Goal: Check status: Check status

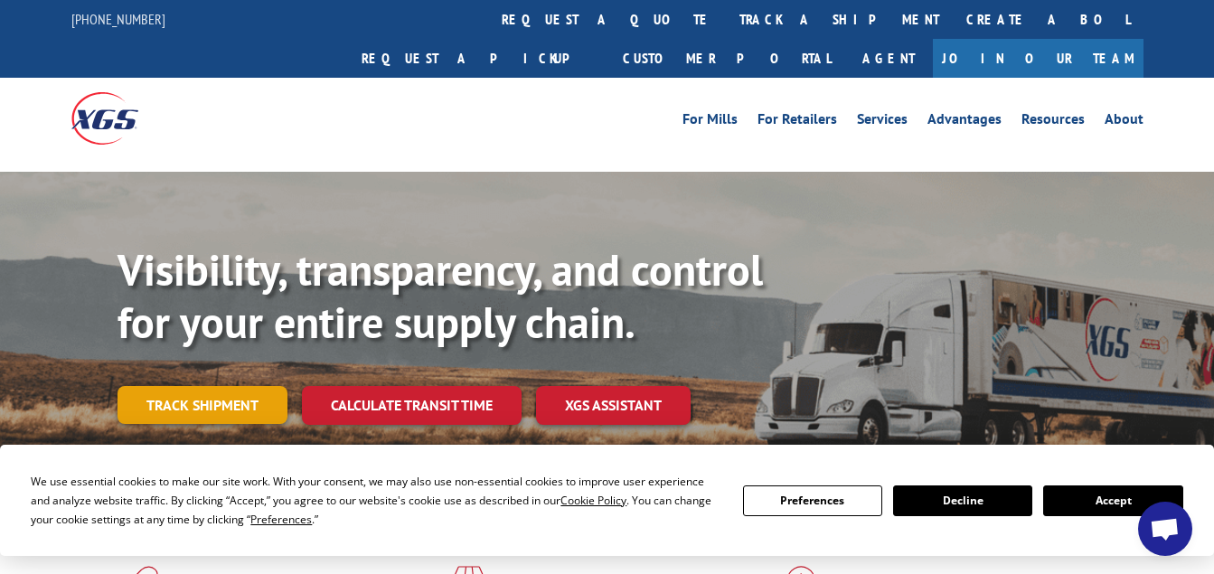
click at [204, 386] on link "Track shipment" at bounding box center [203, 405] width 170 height 38
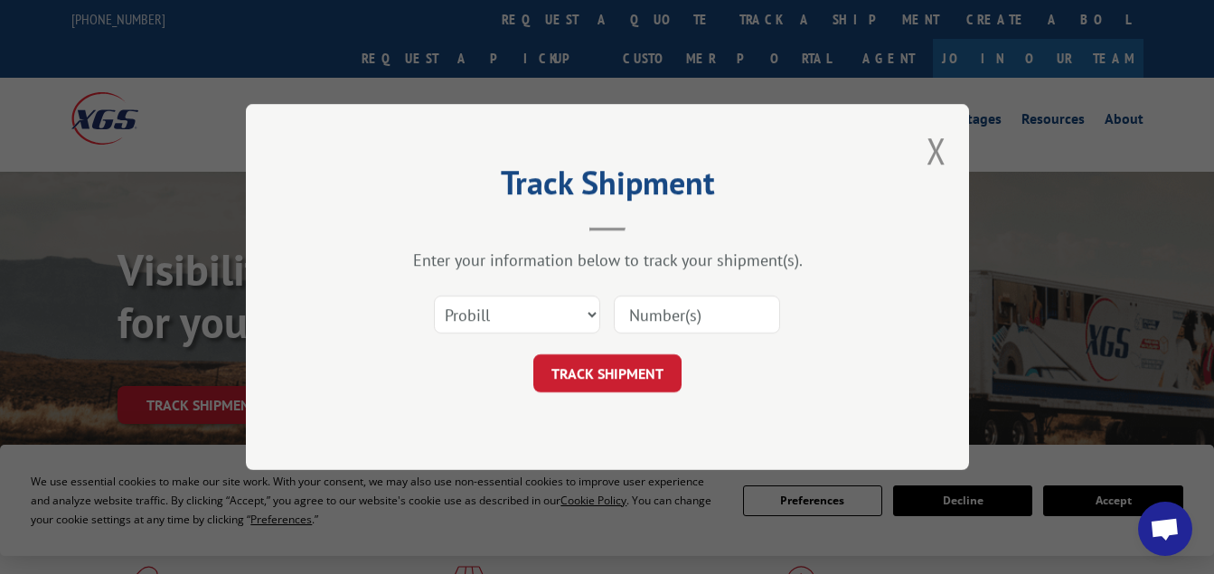
click at [564, 335] on div "Select category... Probill BOL PO" at bounding box center [517, 315] width 165 height 42
click at [580, 326] on select "Select category... Probill BOL PO" at bounding box center [517, 315] width 166 height 38
click at [628, 318] on input at bounding box center [697, 315] width 166 height 38
paste input "16944988"
type input "16944988"
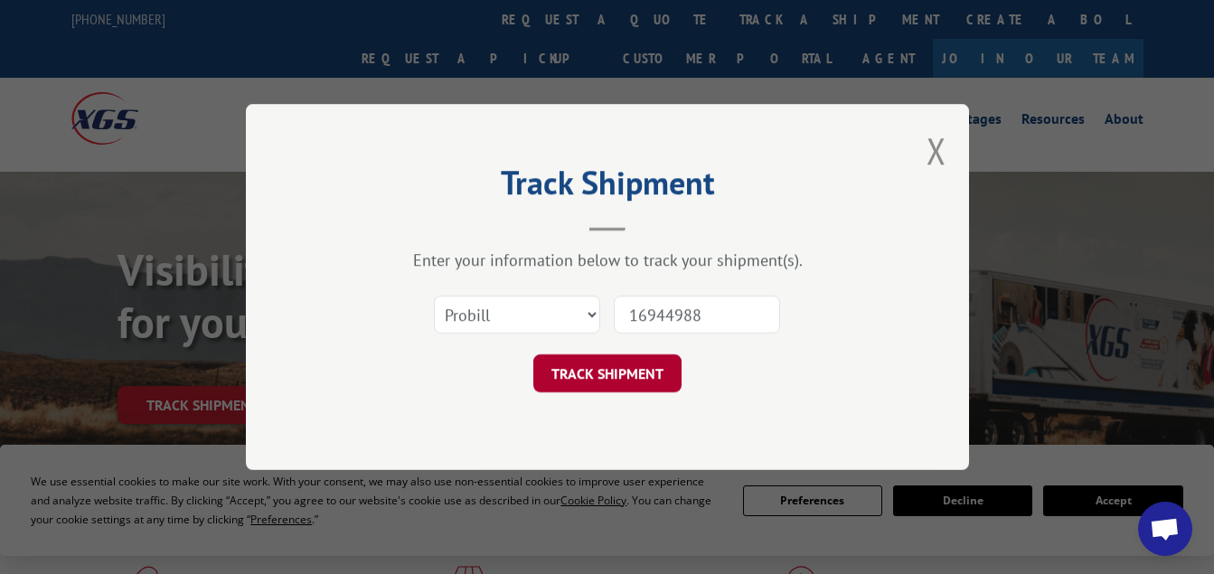
click at [612, 376] on button "TRACK SHIPMENT" at bounding box center [607, 373] width 148 height 38
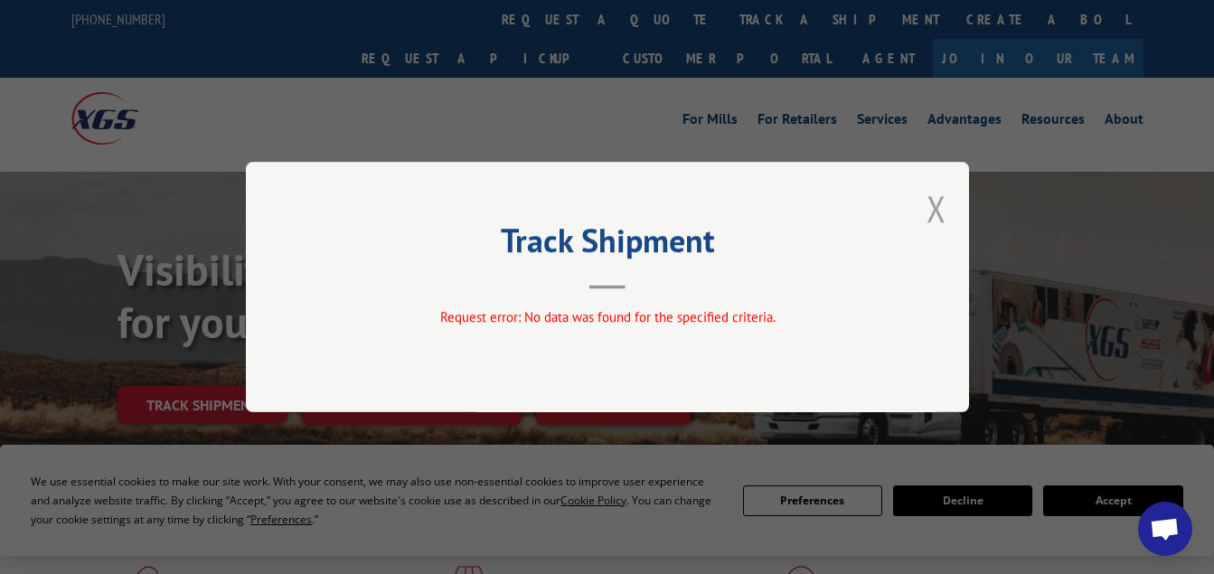
click at [936, 210] on button "Close modal" at bounding box center [937, 208] width 20 height 48
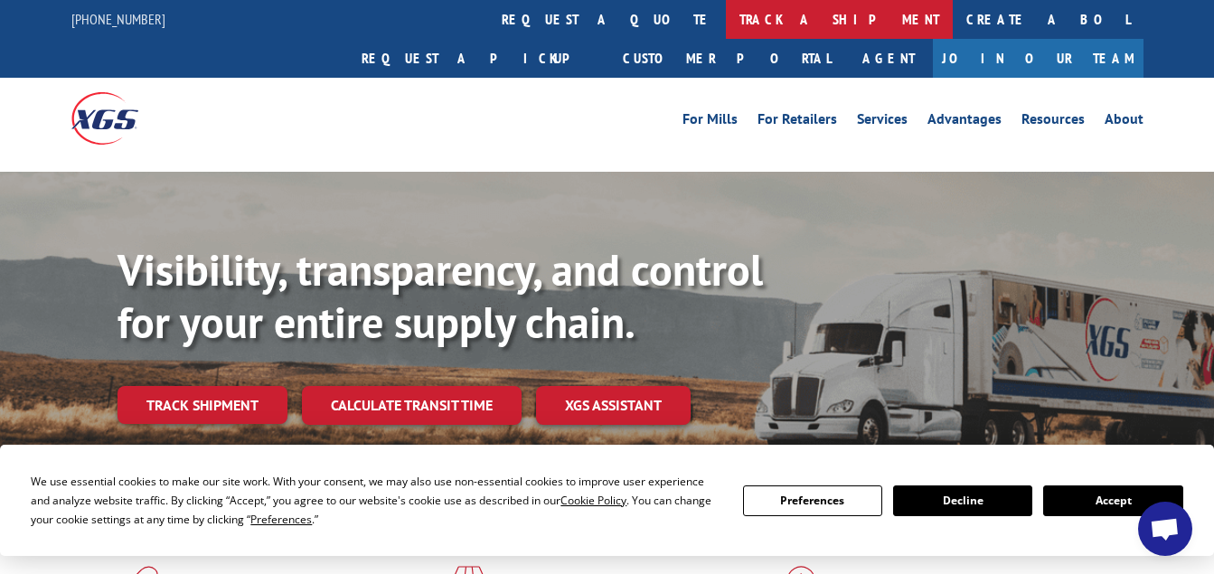
click at [726, 30] on link "track a shipment" at bounding box center [839, 19] width 227 height 39
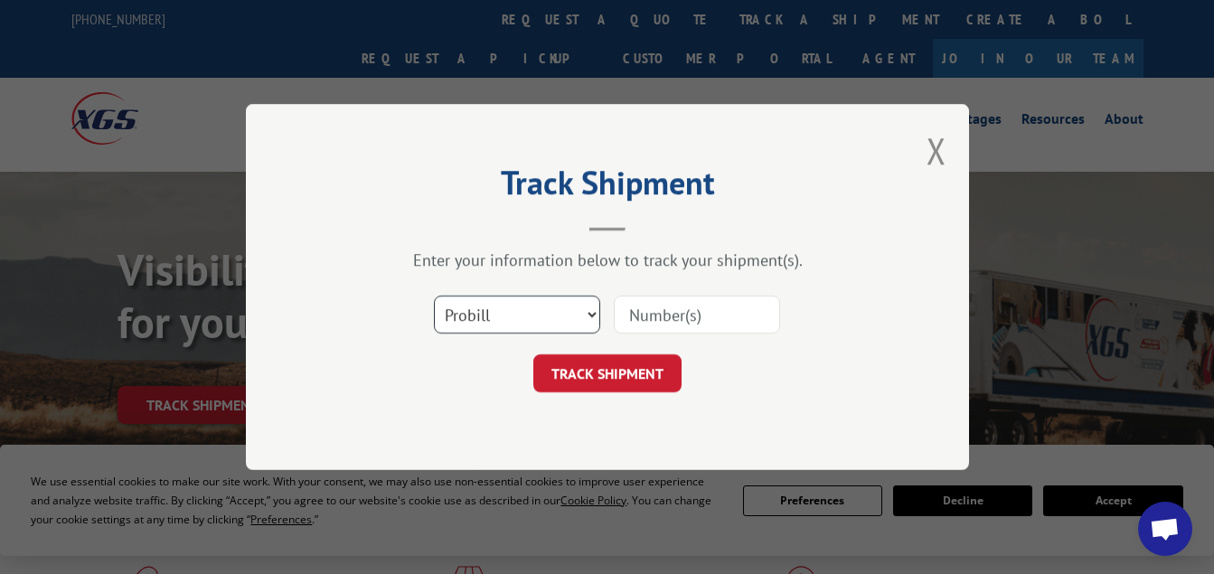
click at [533, 314] on select "Select category... Probill BOL PO" at bounding box center [517, 315] width 166 height 38
select select "bol"
click at [434, 296] on select "Select category... Probill BOL PO" at bounding box center [517, 315] width 166 height 38
click at [712, 318] on input at bounding box center [697, 315] width 166 height 38
paste input "16944988"
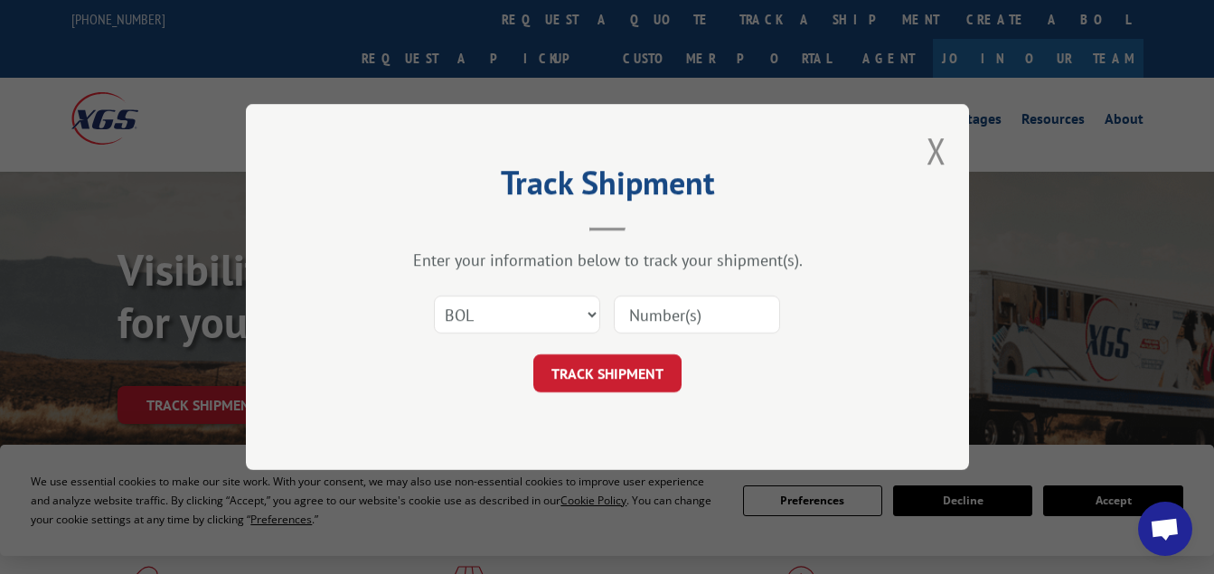
type input "16944988"
click button "TRACK SHIPMENT" at bounding box center [607, 373] width 148 height 38
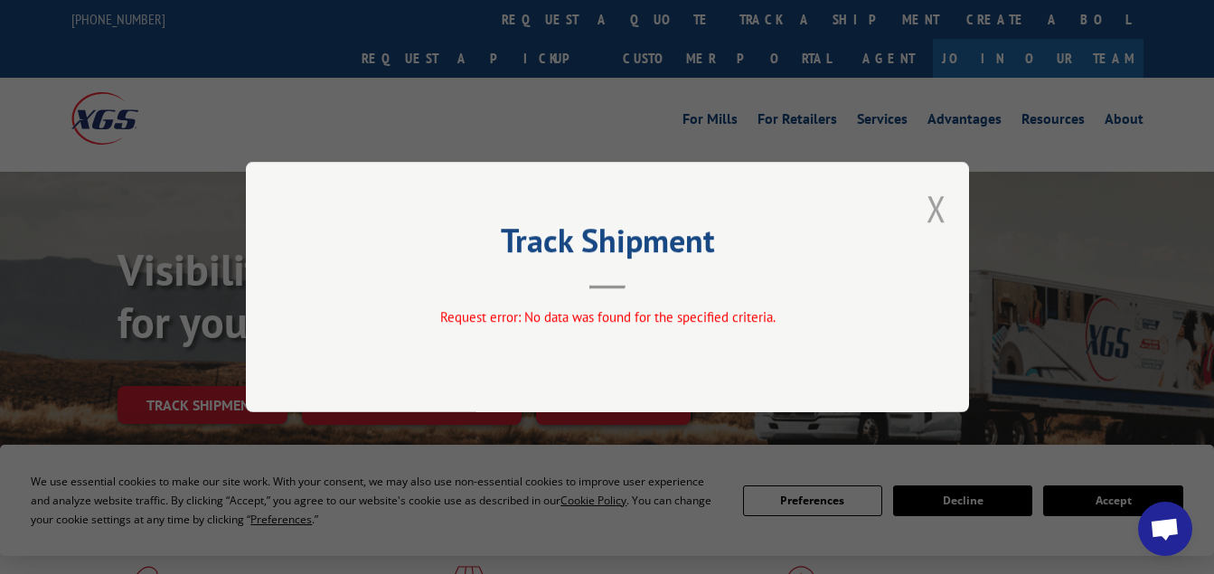
click at [933, 199] on button "Close modal" at bounding box center [937, 208] width 20 height 48
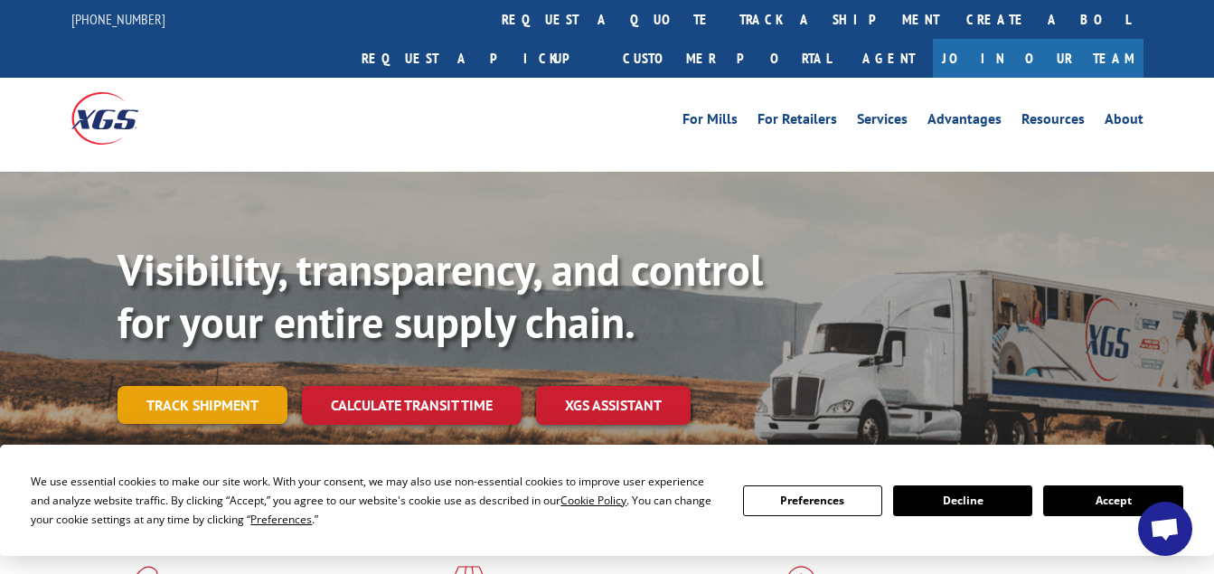
click at [214, 386] on link "Track shipment" at bounding box center [203, 405] width 170 height 38
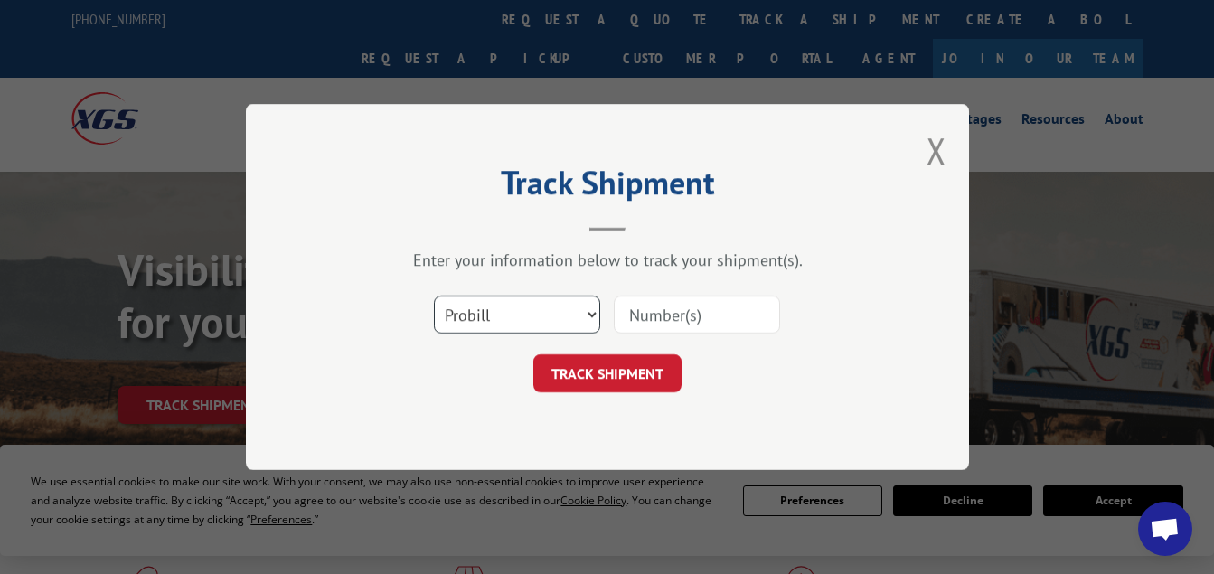
click at [527, 309] on select "Select category... Probill BOL PO" at bounding box center [517, 315] width 166 height 38
select select "po"
click at [434, 296] on select "Select category... Probill BOL PO" at bounding box center [517, 315] width 166 height 38
click at [695, 305] on input at bounding box center [697, 315] width 166 height 38
paste input "16944988"
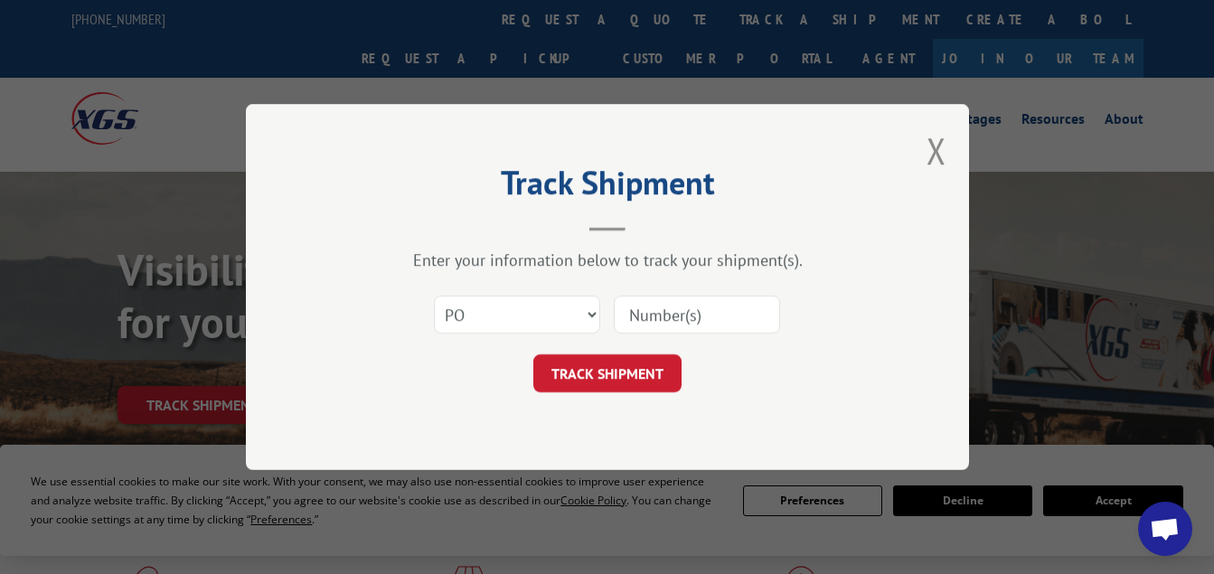
type input "16944988"
click button "TRACK SHIPMENT" at bounding box center [607, 373] width 148 height 38
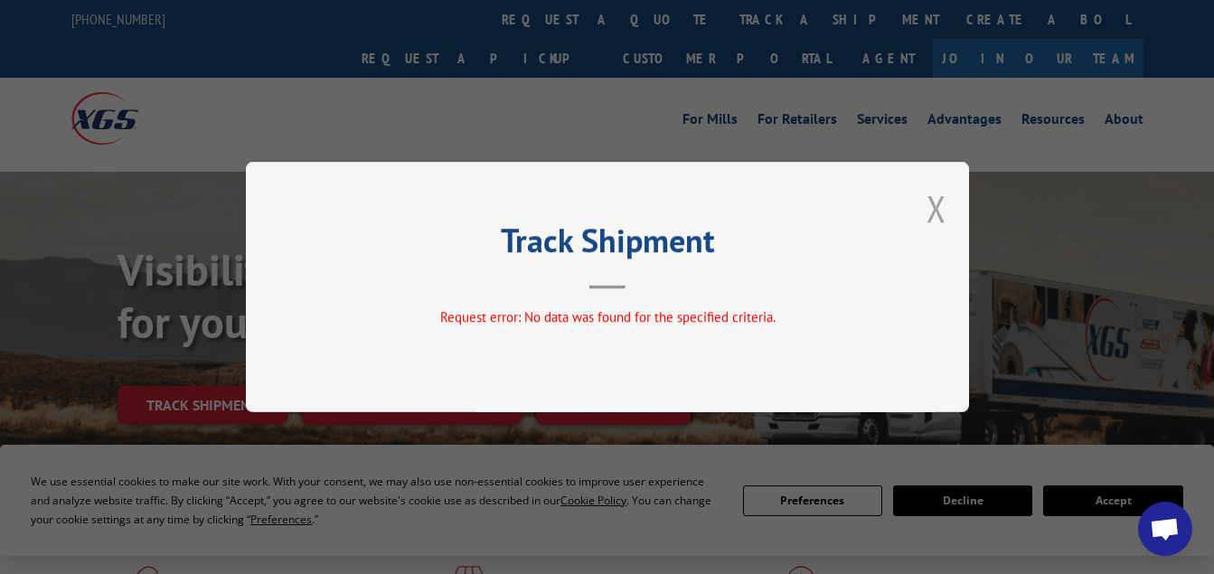
click at [938, 210] on button "Close modal" at bounding box center [937, 208] width 20 height 48
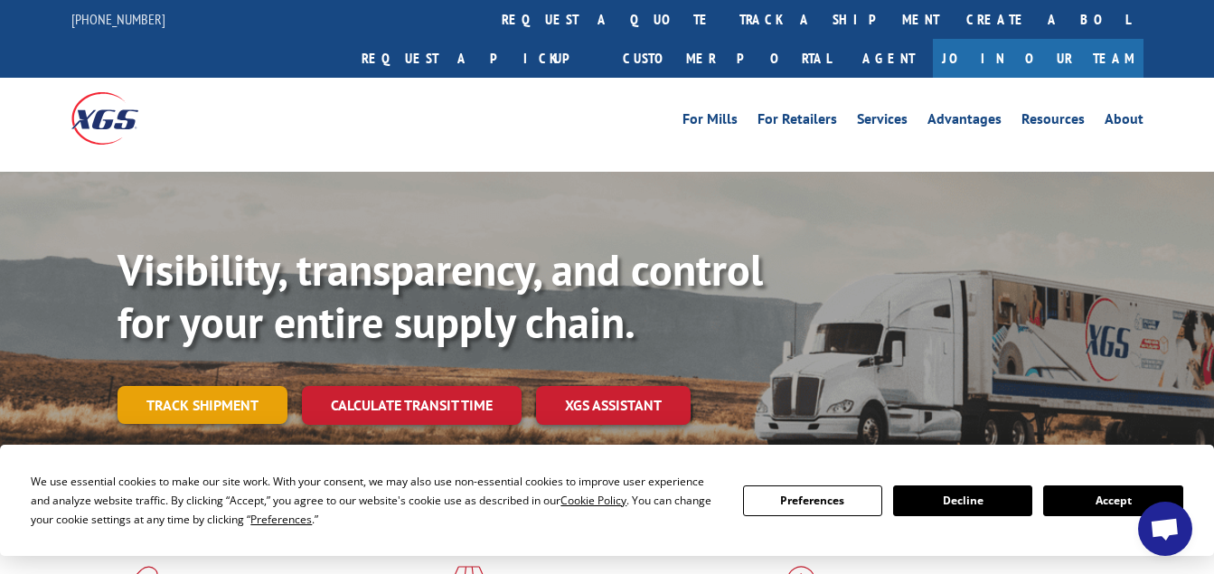
click at [123, 386] on link "Track shipment" at bounding box center [203, 405] width 170 height 38
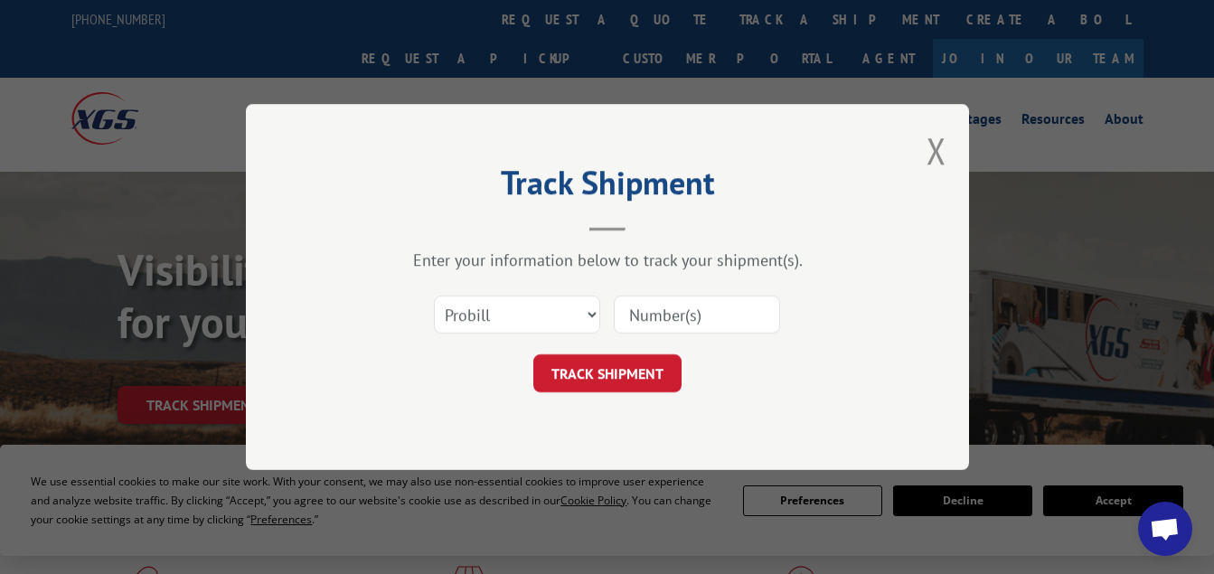
click at [723, 311] on input at bounding box center [697, 315] width 166 height 38
paste input "17941857"
type input "17941857"
click button "TRACK SHIPMENT" at bounding box center [607, 373] width 148 height 38
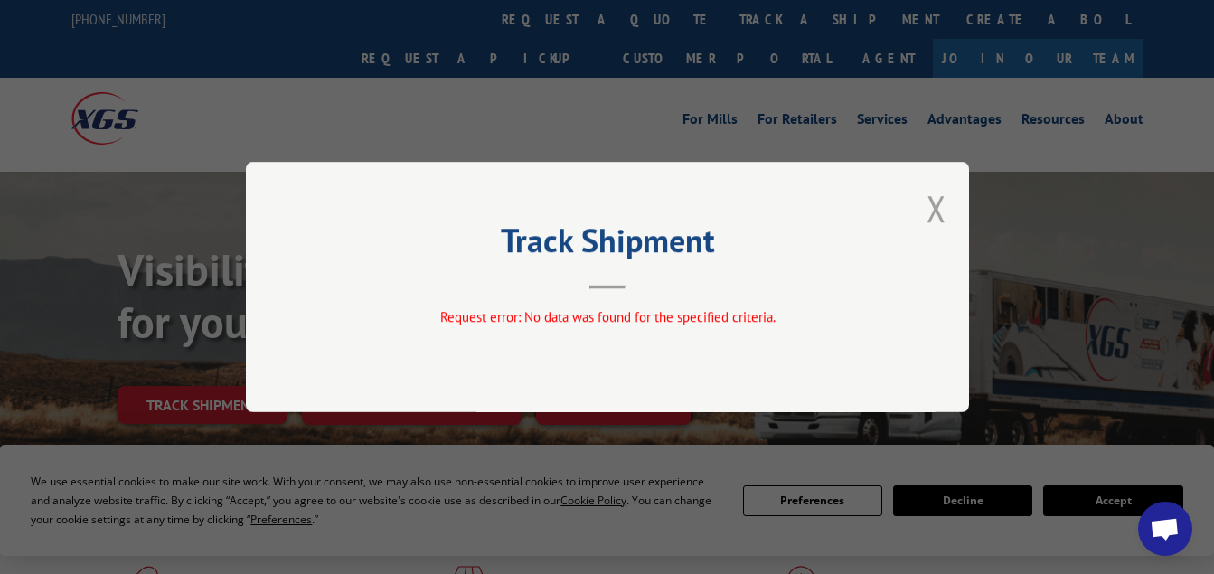
click at [928, 211] on button "Close modal" at bounding box center [937, 208] width 20 height 48
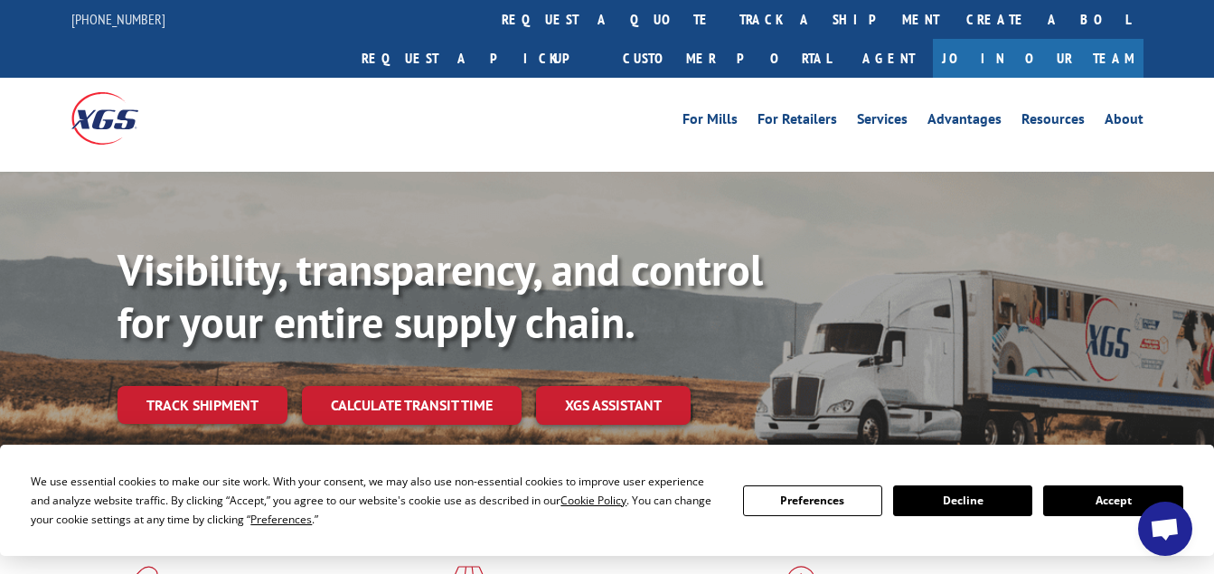
click at [202, 389] on div "Visibility, transparency, and control for your entire supply chain. Track shipm…" at bounding box center [666, 370] width 1097 height 252
click at [189, 386] on link "Track shipment" at bounding box center [203, 405] width 170 height 38
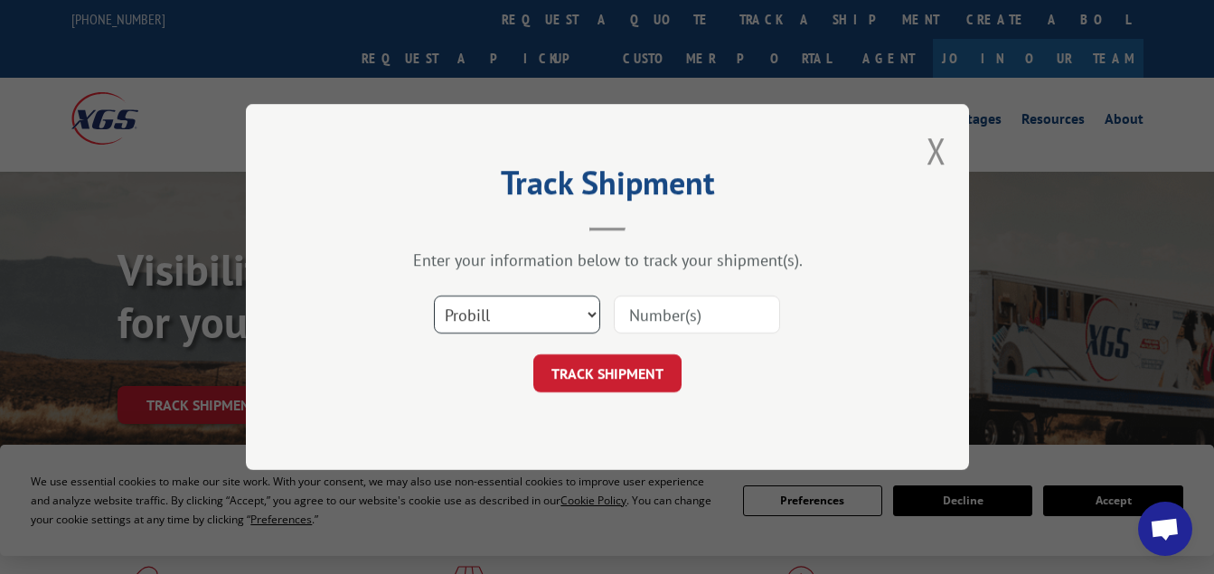
click at [448, 323] on select "Select category... Probill BOL PO" at bounding box center [517, 315] width 166 height 38
select select "bol"
click at [434, 296] on select "Select category... Probill BOL PO" at bounding box center [517, 315] width 166 height 38
click at [675, 327] on input at bounding box center [697, 315] width 166 height 38
paste input "17941857"
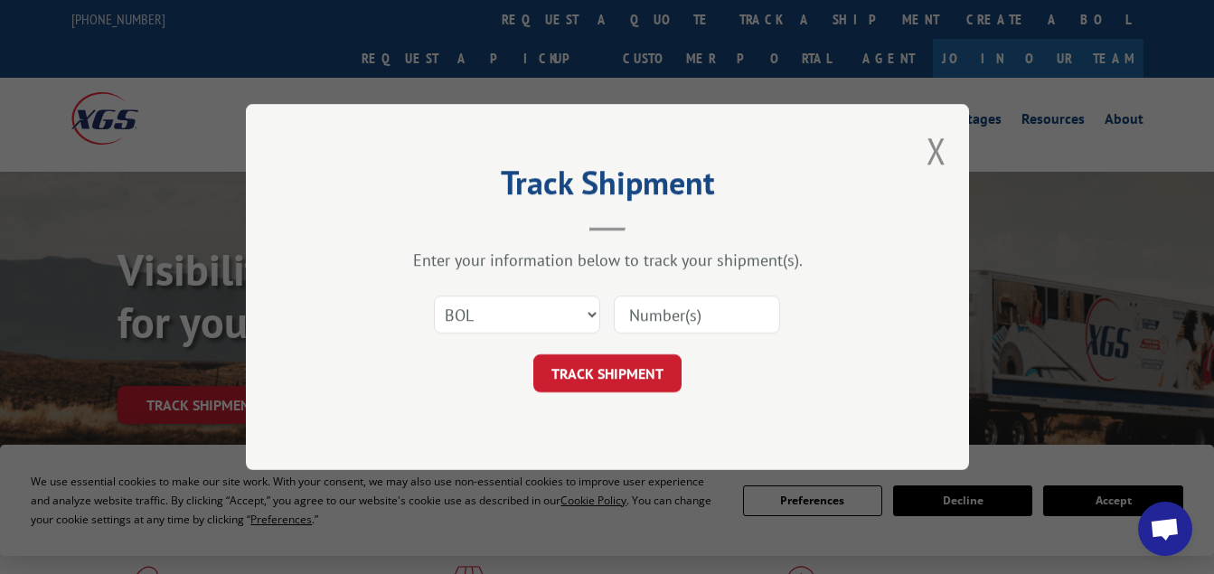
type input "17941857"
click button "TRACK SHIPMENT" at bounding box center [607, 373] width 148 height 38
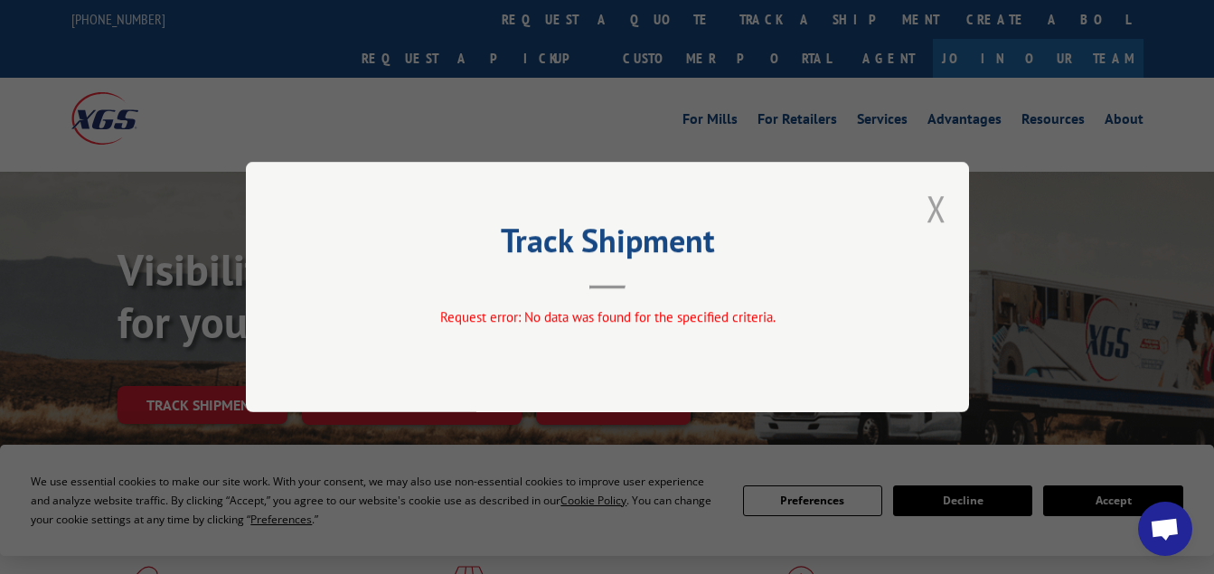
click at [935, 201] on button "Close modal" at bounding box center [937, 208] width 20 height 48
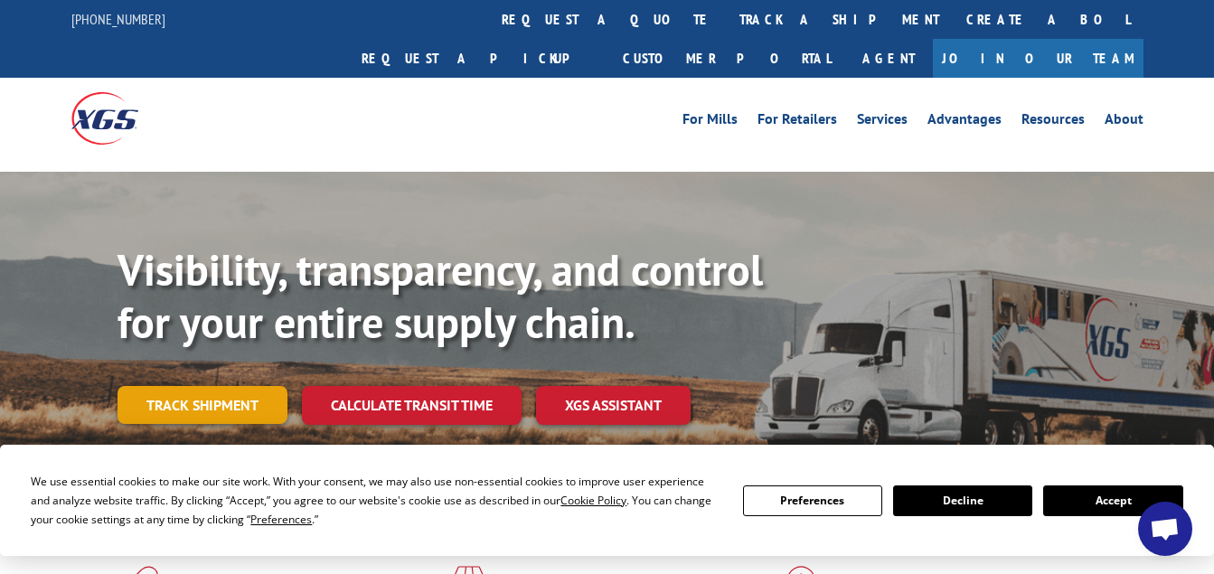
click at [145, 386] on link "Track shipment" at bounding box center [203, 405] width 170 height 38
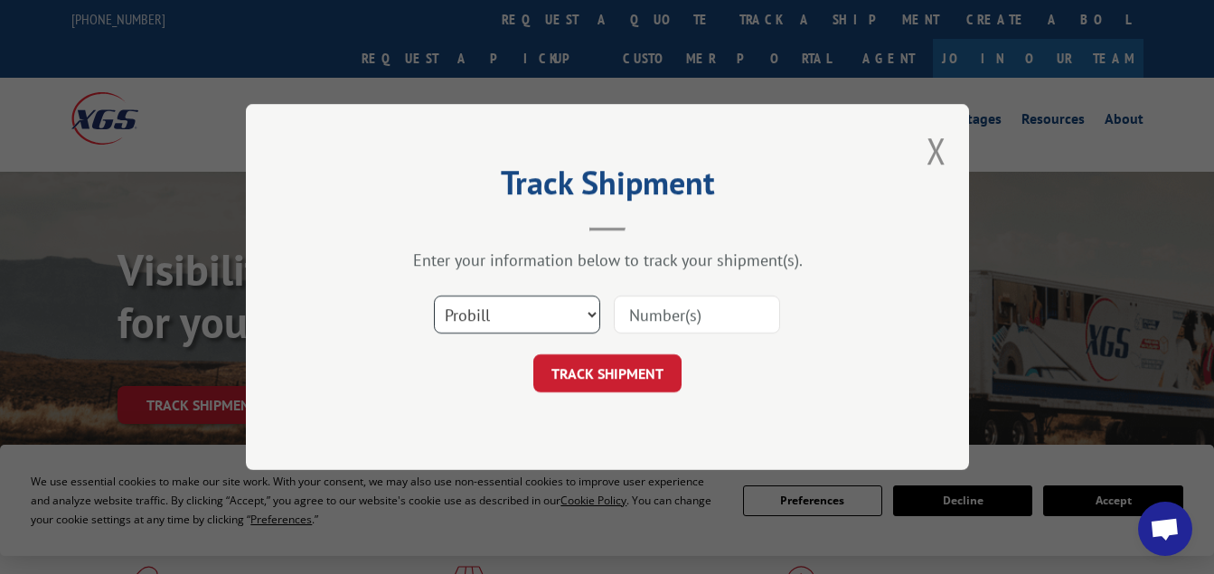
click at [454, 311] on select "Select category... Probill BOL PO" at bounding box center [517, 315] width 166 height 38
select select "po"
click at [434, 296] on select "Select category... Probill BOL PO" at bounding box center [517, 315] width 166 height 38
click at [672, 315] on input at bounding box center [697, 315] width 166 height 38
paste input "17941857"
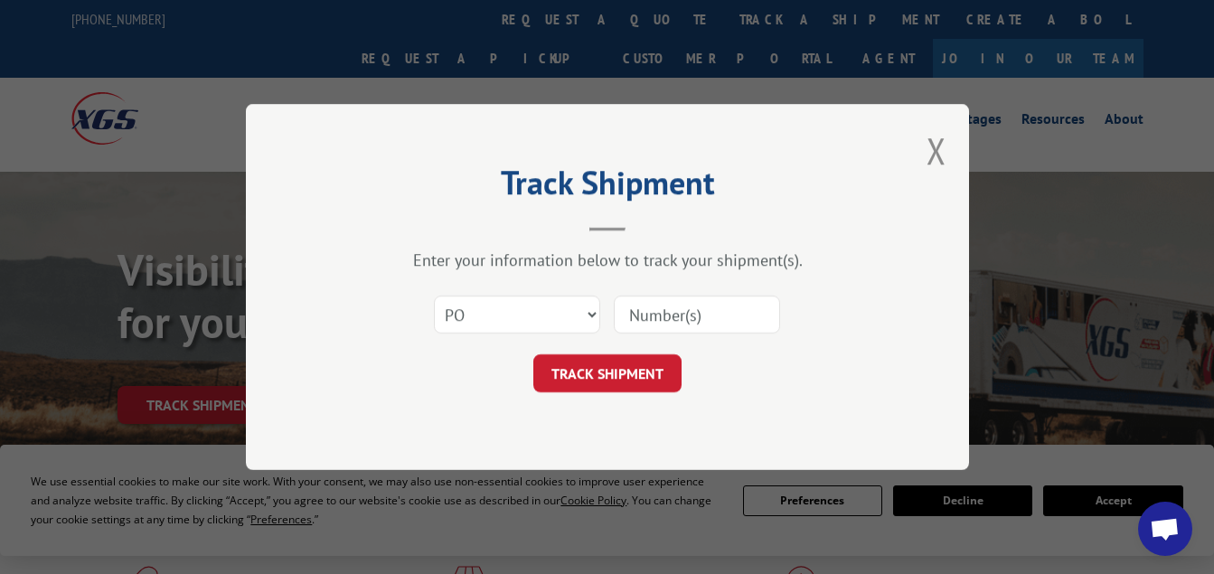
type input "17941857"
click button "TRACK SHIPMENT" at bounding box center [607, 373] width 148 height 38
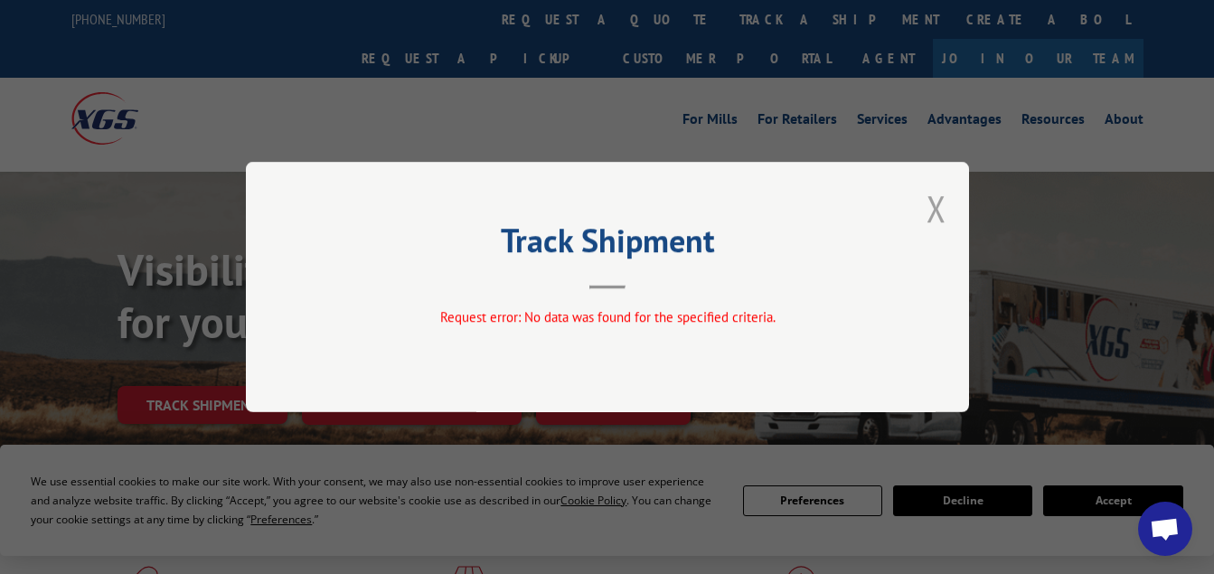
click at [946, 217] on button "Close modal" at bounding box center [937, 208] width 20 height 48
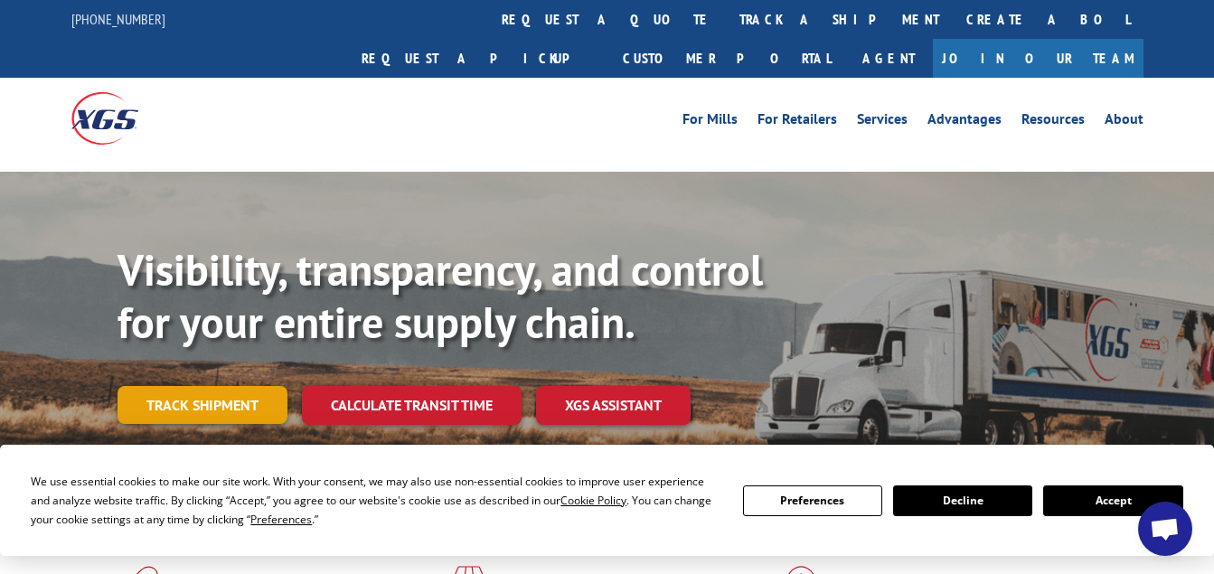
click at [171, 386] on link "Track shipment" at bounding box center [203, 405] width 170 height 38
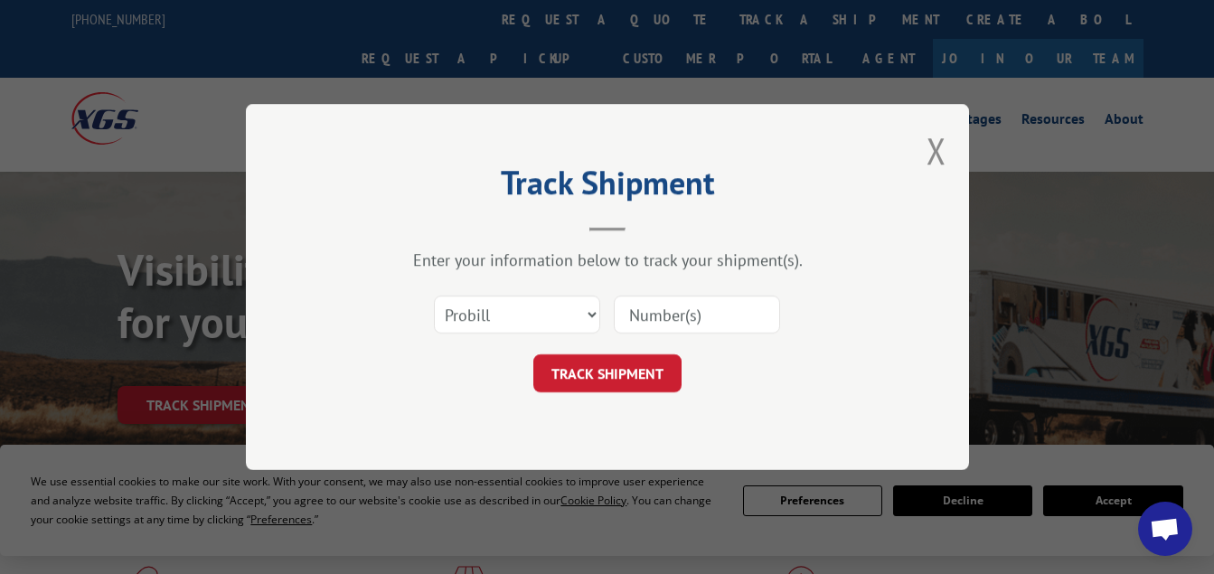
click at [676, 307] on input at bounding box center [697, 315] width 166 height 38
paste input "HD00675119"
type input "HD00675119"
click at [614, 366] on button "TRACK SHIPMENT" at bounding box center [607, 373] width 148 height 38
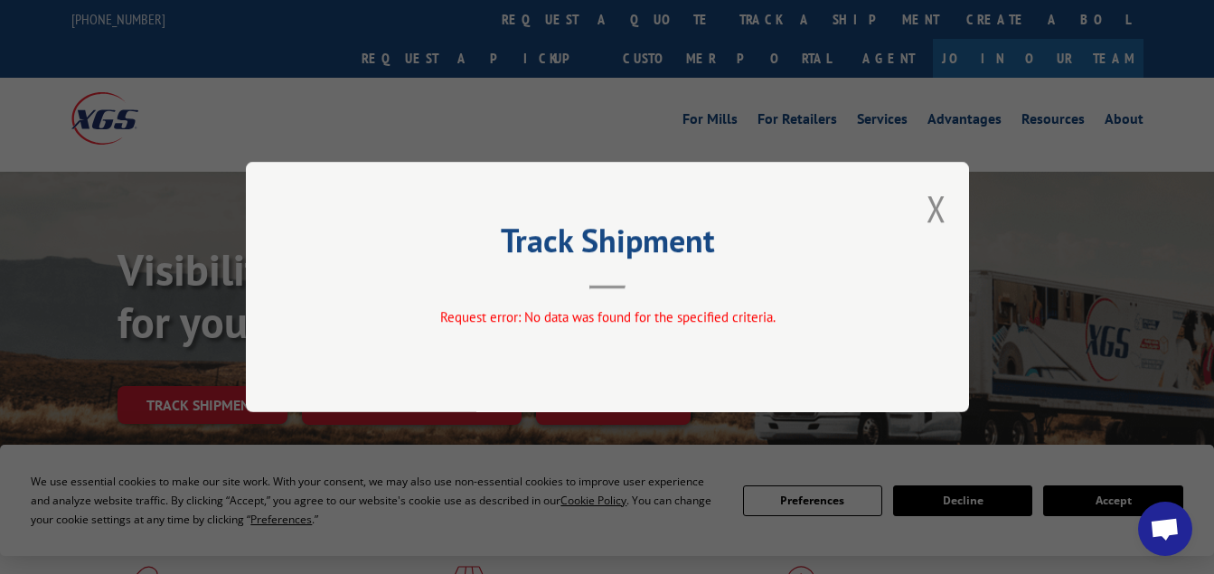
click at [926, 202] on div "Track Shipment Request error: No data was found for the specified criteria." at bounding box center [607, 287] width 723 height 250
click at [932, 202] on button "Close modal" at bounding box center [937, 208] width 20 height 48
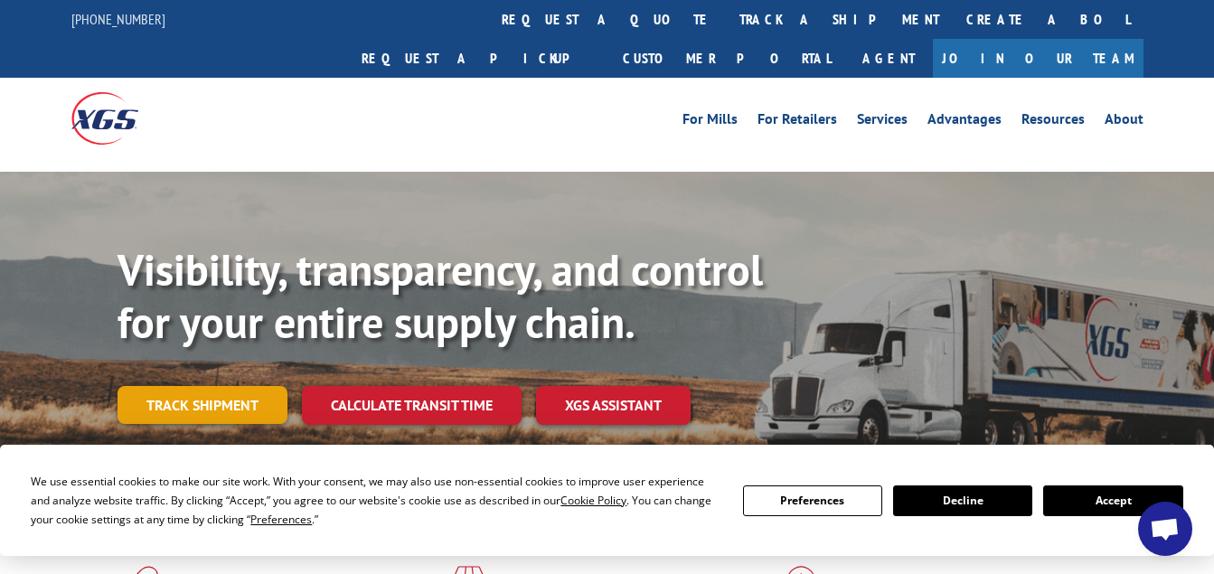
click at [256, 386] on link "Track shipment" at bounding box center [203, 405] width 170 height 38
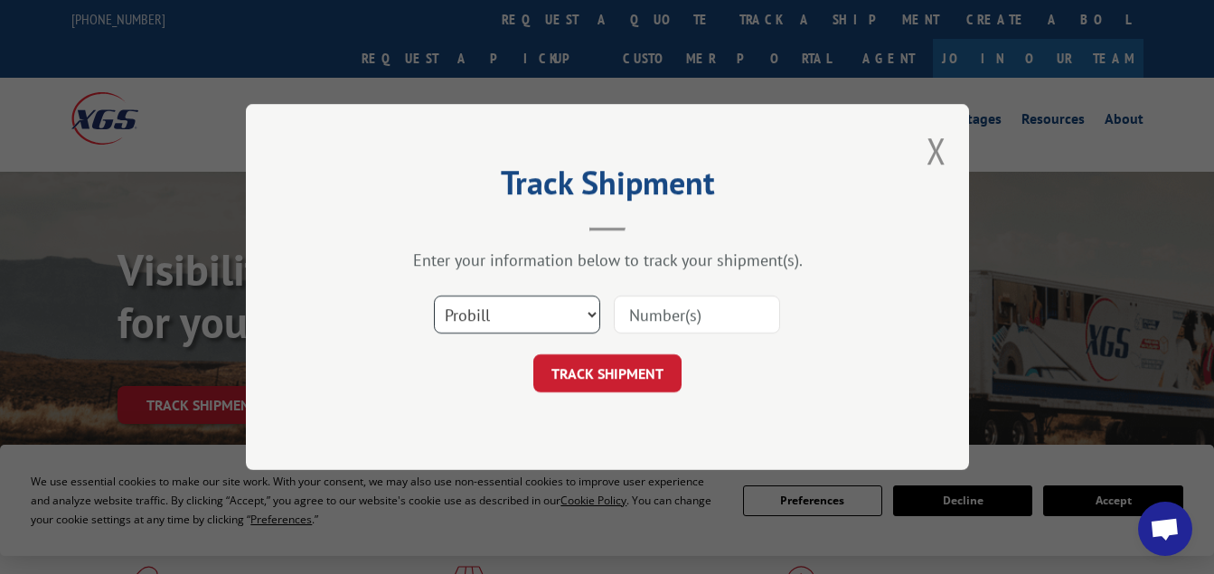
click at [536, 315] on select "Select category... Probill BOL PO" at bounding box center [517, 315] width 166 height 38
select select "bol"
click at [434, 296] on select "Select category... Probill BOL PO" at bounding box center [517, 315] width 166 height 38
click at [665, 316] on input at bounding box center [697, 315] width 166 height 38
paste input "HD00675119"
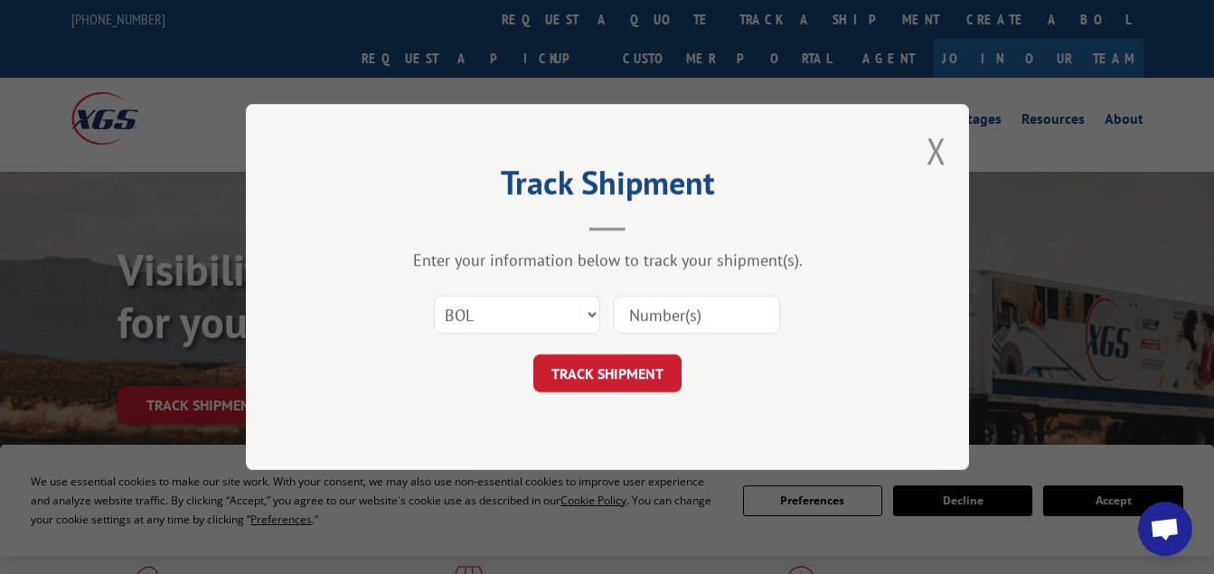
type input "HD00675119"
click button "TRACK SHIPMENT" at bounding box center [607, 373] width 148 height 38
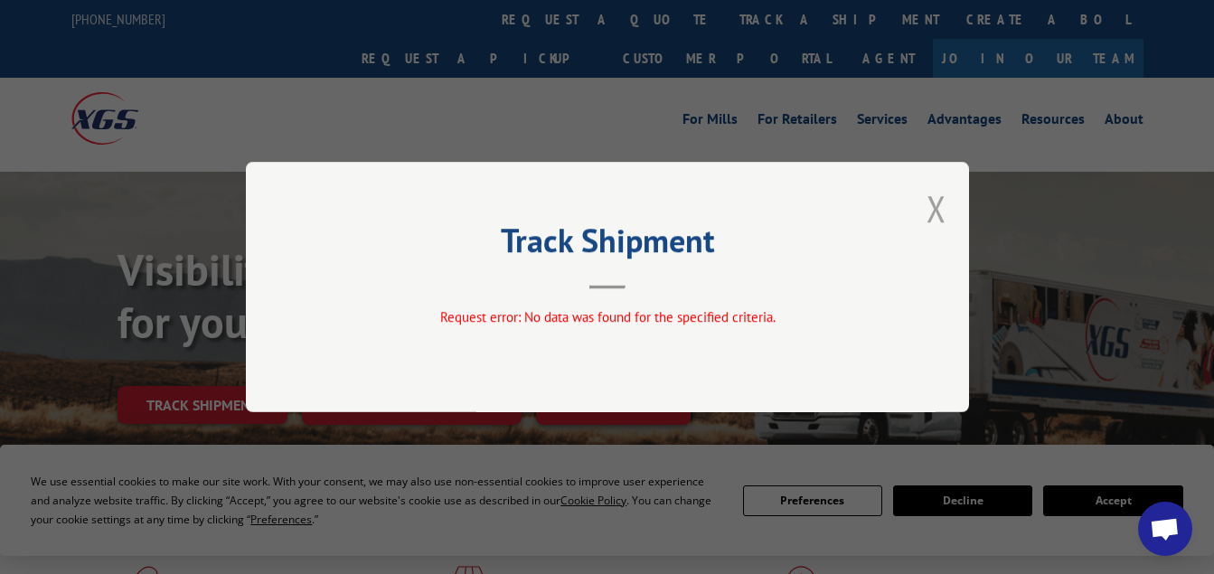
click at [943, 202] on button "Close modal" at bounding box center [937, 208] width 20 height 48
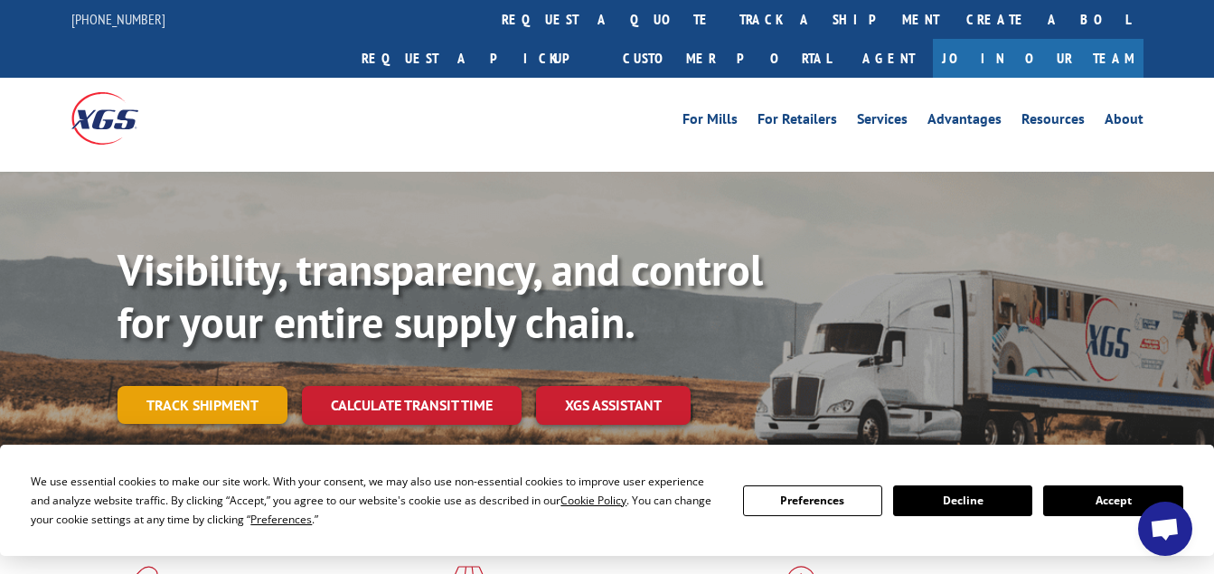
click at [243, 386] on link "Track shipment" at bounding box center [203, 405] width 170 height 38
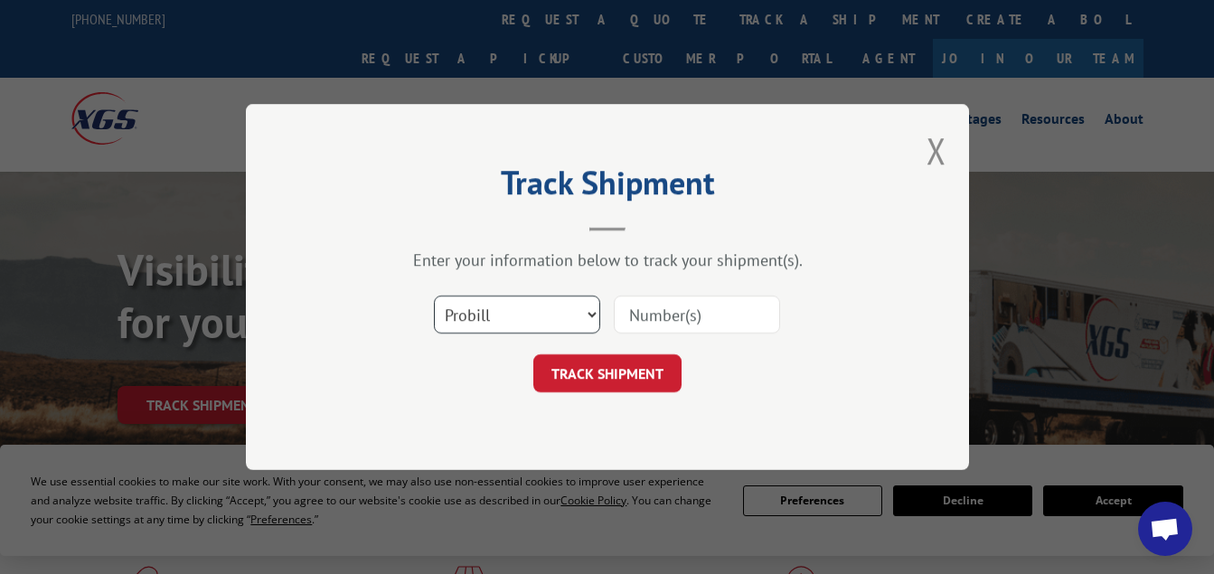
click at [523, 296] on select "Select category... Probill BOL PO" at bounding box center [517, 315] width 166 height 38
select select "po"
click at [434, 296] on select "Select category... Probill BOL PO" at bounding box center [517, 315] width 166 height 38
click at [661, 313] on input at bounding box center [697, 315] width 166 height 38
paste input "HD00675119"
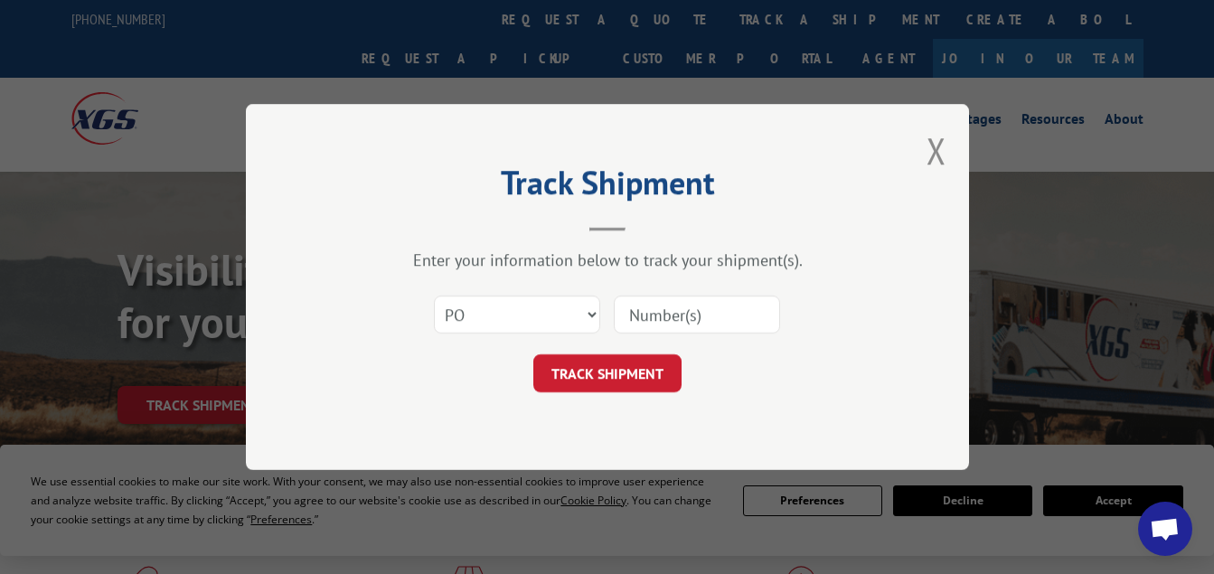
type input "HD00675119"
click button "TRACK SHIPMENT" at bounding box center [607, 373] width 148 height 38
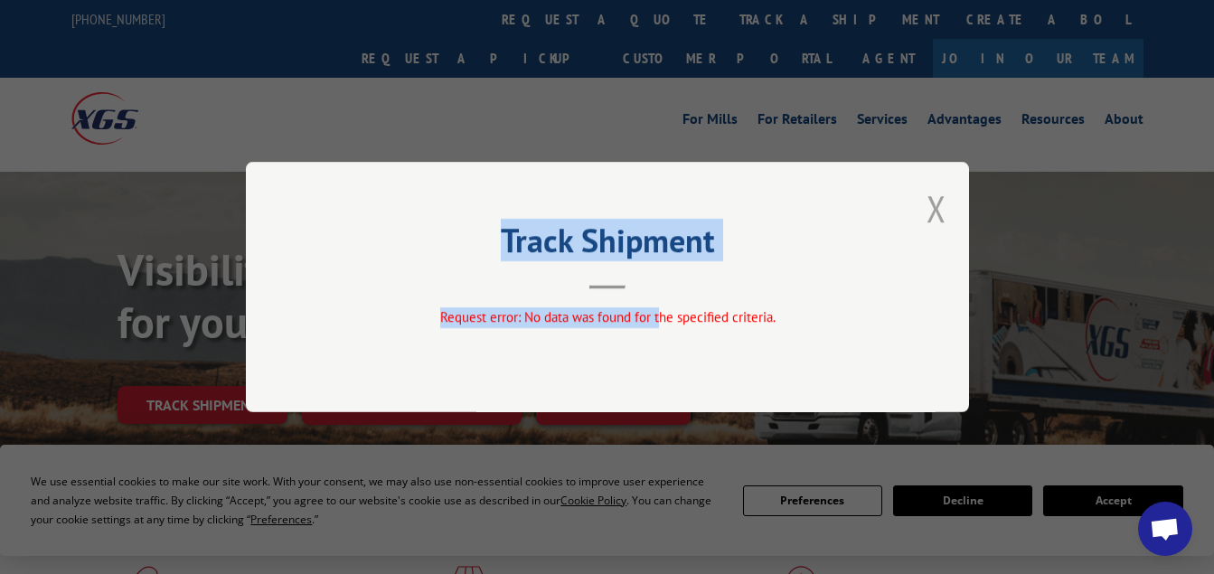
drag, startPoint x: 661, startPoint y: 313, endPoint x: 929, endPoint y: 202, distance: 289.8
click at [929, 202] on div "Track Shipment Request error: No data was found for the specified criteria." at bounding box center [607, 287] width 723 height 250
click at [935, 224] on button "Close modal" at bounding box center [937, 208] width 20 height 48
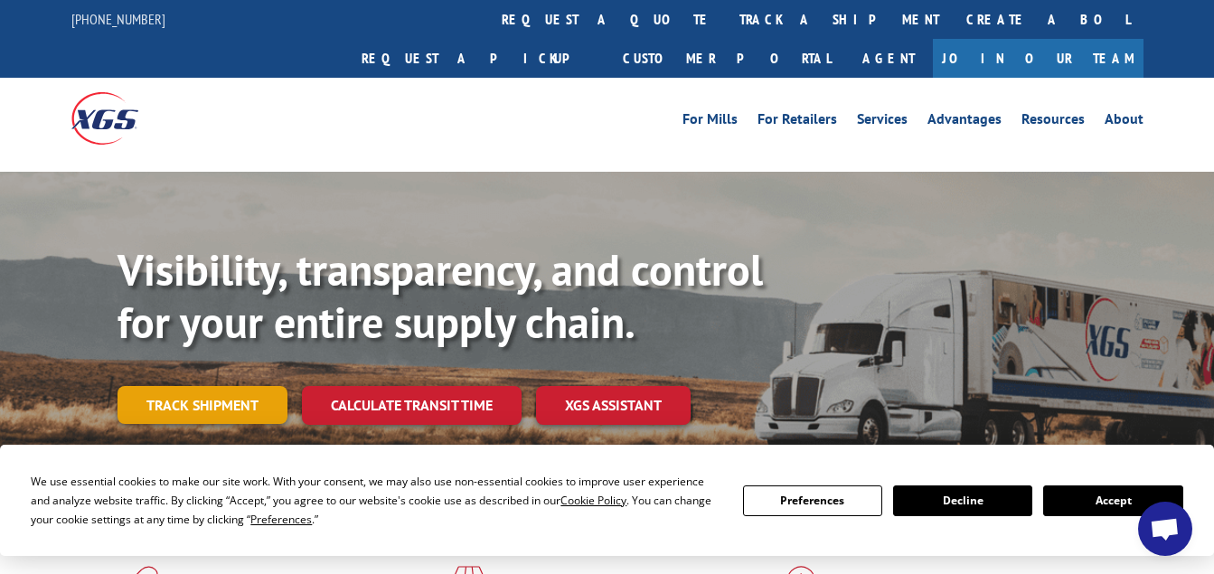
click at [138, 386] on link "Track shipment" at bounding box center [203, 405] width 170 height 38
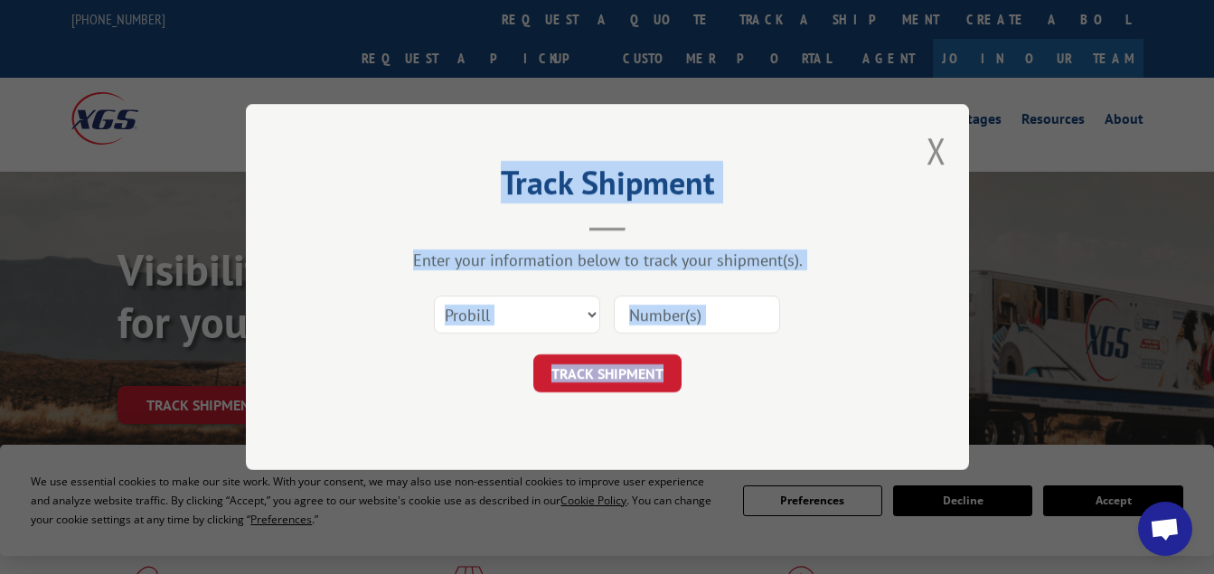
click at [645, 325] on input at bounding box center [697, 315] width 166 height 38
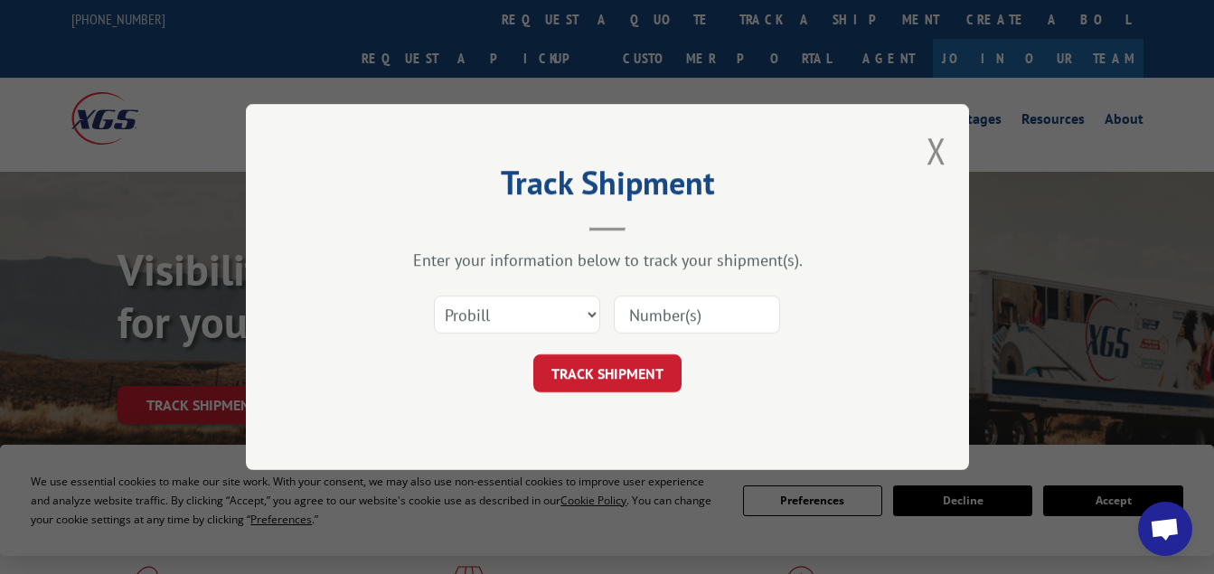
paste input "HD00675119"
type input "00675119"
click at [624, 363] on button "TRACK SHIPMENT" at bounding box center [607, 373] width 148 height 38
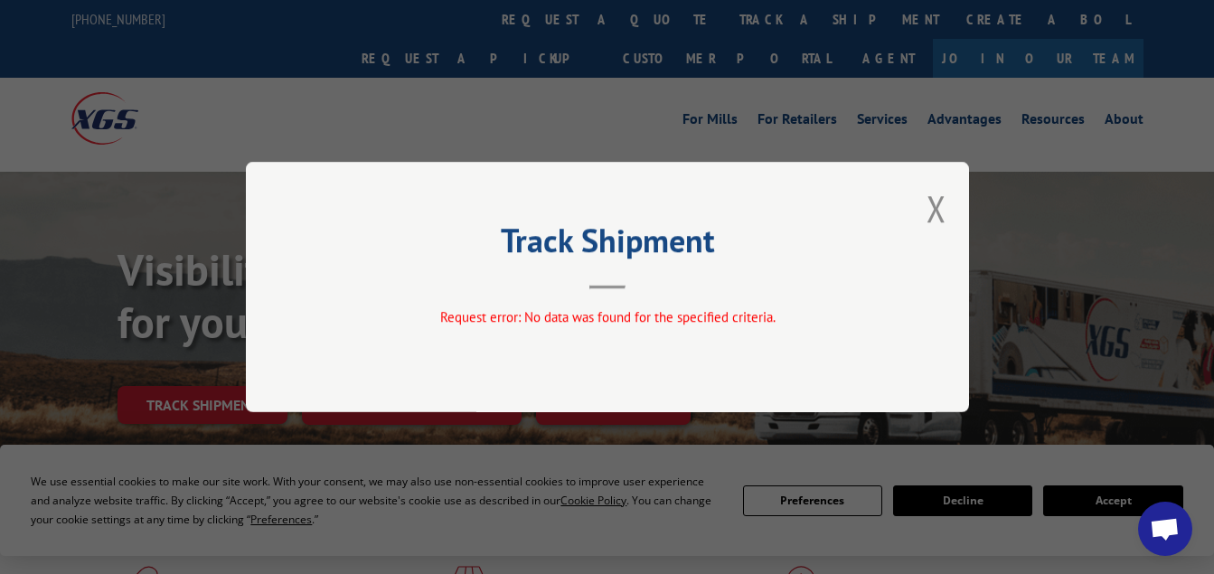
click at [925, 212] on div "Track Shipment Request error: No data was found for the specified criteria." at bounding box center [607, 287] width 723 height 250
click at [937, 205] on button "Close modal" at bounding box center [937, 208] width 20 height 48
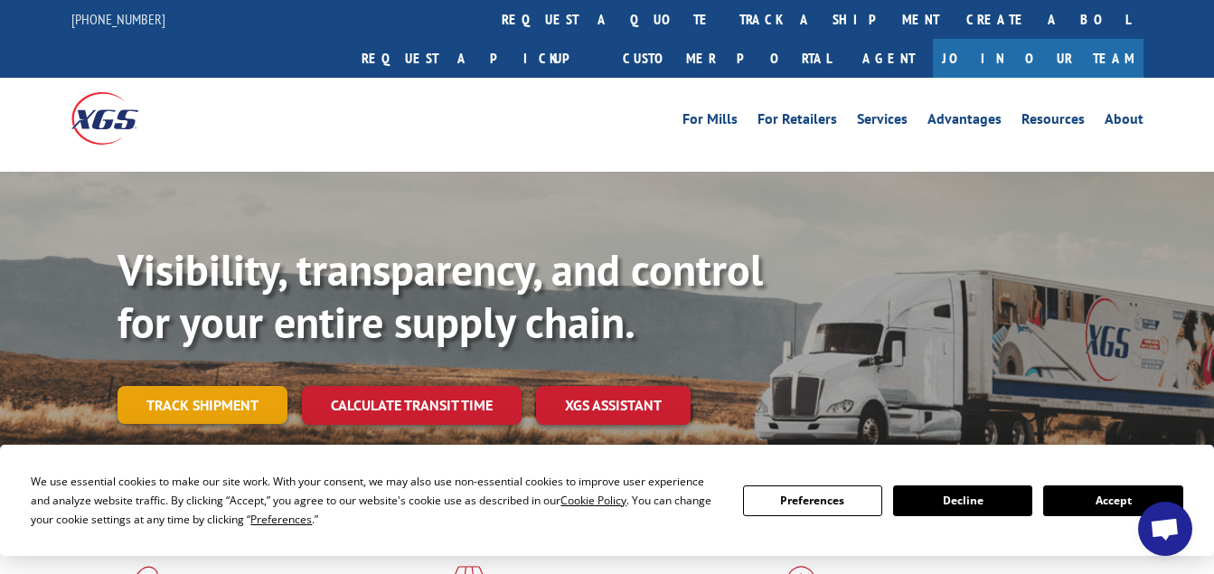
click at [182, 386] on link "Track shipment" at bounding box center [203, 405] width 170 height 38
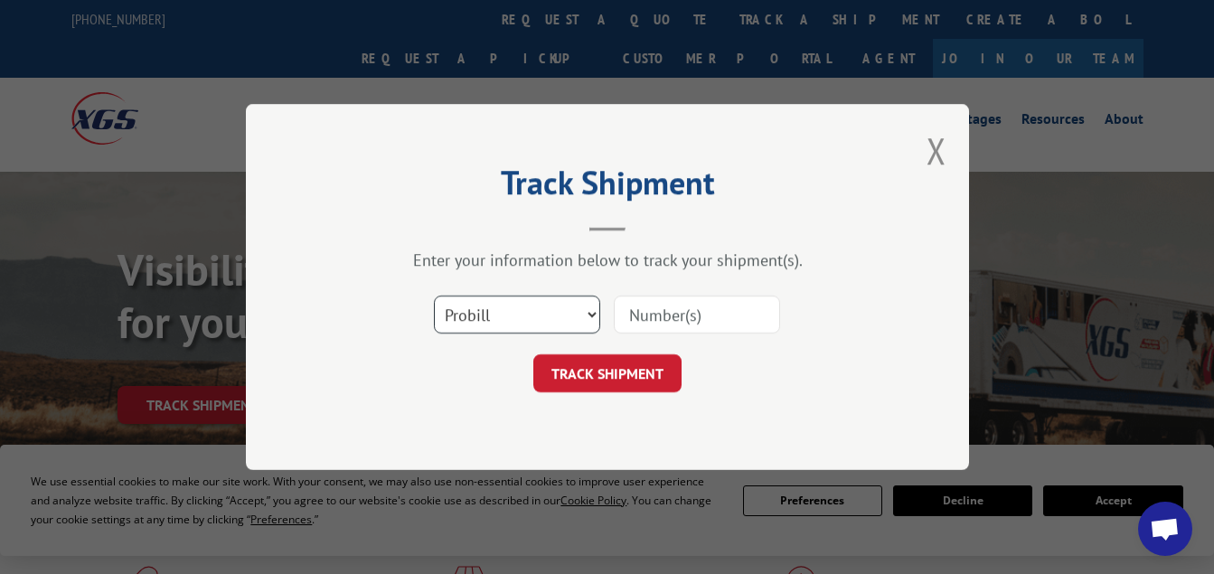
click at [534, 307] on select "Select category... Probill BOL PO" at bounding box center [517, 315] width 166 height 38
select select "bol"
click at [434, 296] on select "Select category... Probill BOL PO" at bounding box center [517, 315] width 166 height 38
click at [701, 325] on input at bounding box center [697, 315] width 166 height 38
paste input "00675119"
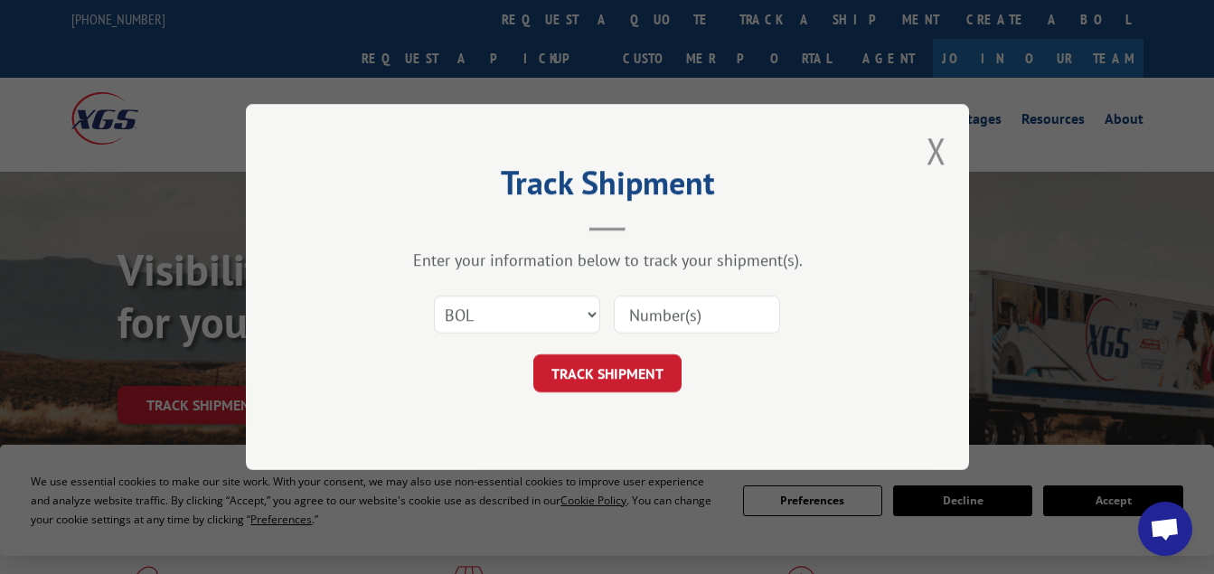
type input "00675119"
click button "TRACK SHIPMENT" at bounding box center [607, 373] width 148 height 38
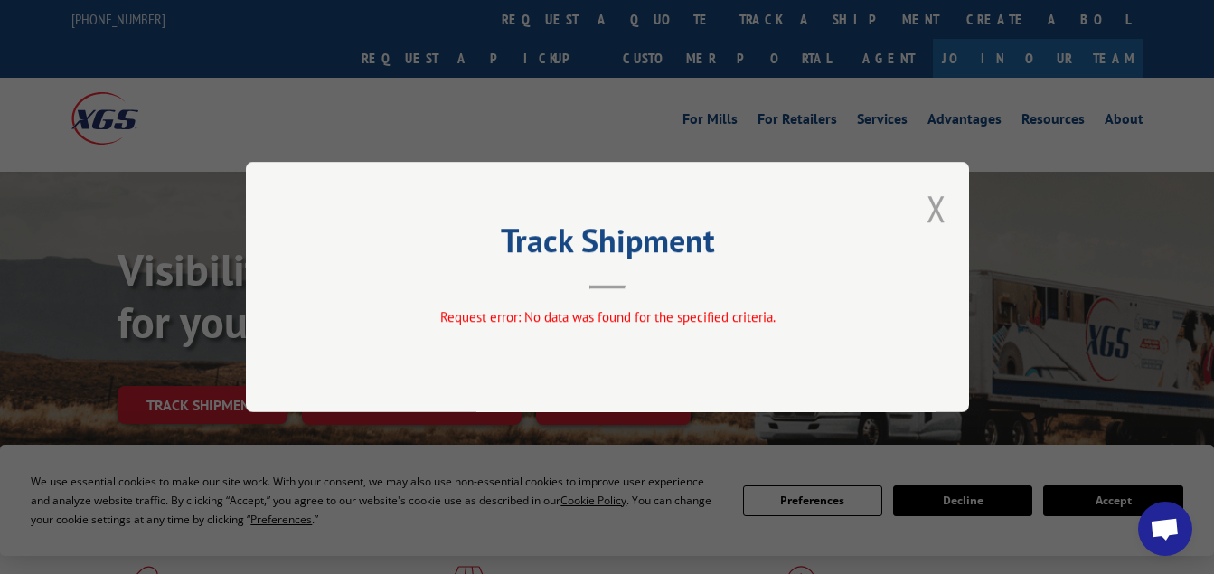
click at [929, 206] on button "Close modal" at bounding box center [937, 208] width 20 height 48
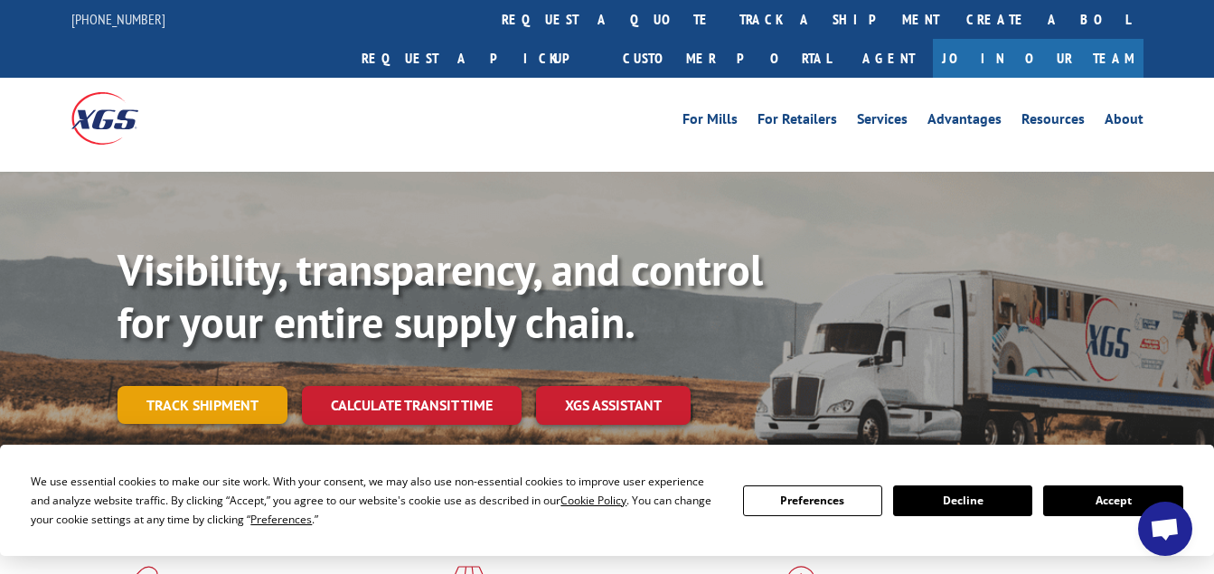
click at [127, 386] on link "Track shipment" at bounding box center [203, 405] width 170 height 38
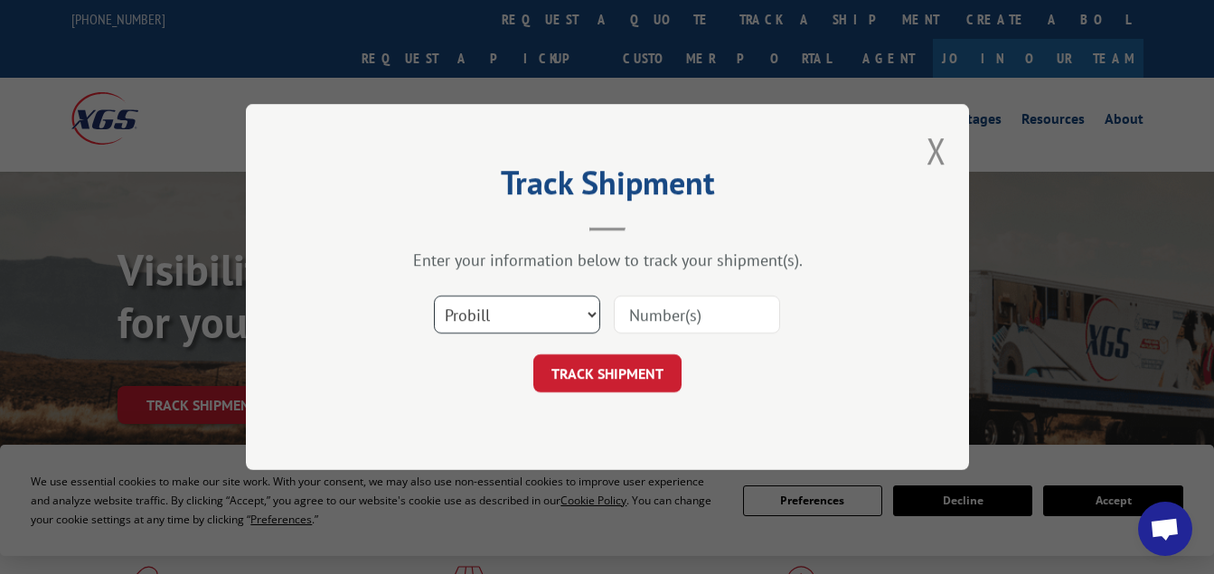
click at [479, 302] on select "Select category... Probill BOL PO" at bounding box center [517, 315] width 166 height 38
select select "po"
click at [434, 296] on select "Select category... Probill BOL PO" at bounding box center [517, 315] width 166 height 38
click at [665, 322] on input at bounding box center [697, 315] width 166 height 38
paste input "00675119"
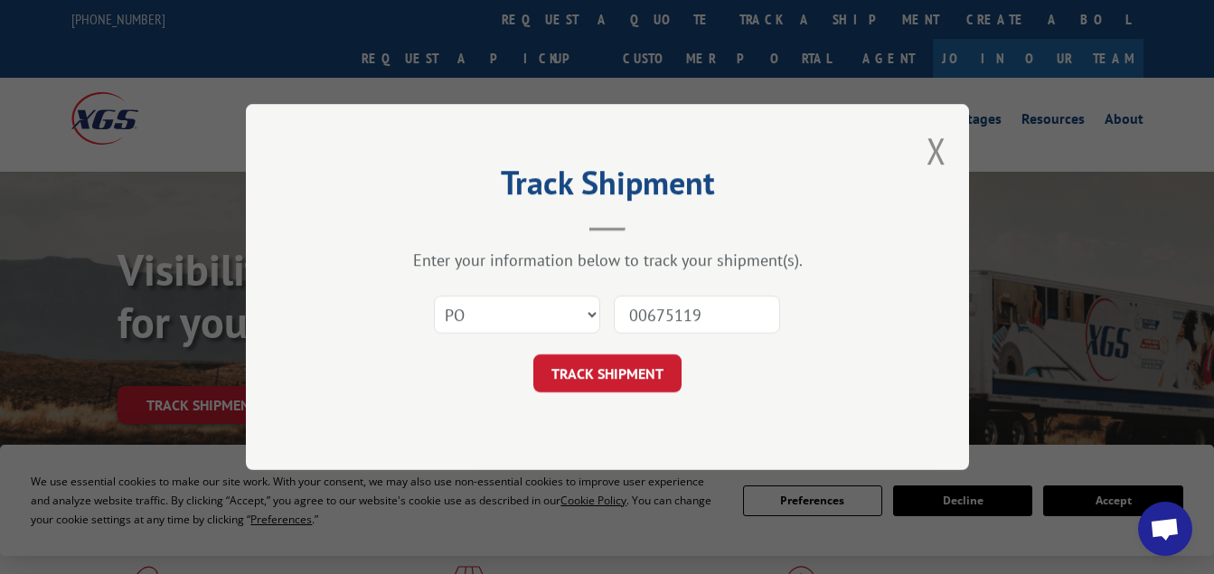
type input "00675119"
click at [607, 403] on div "Track Shipment Enter your information below to track your shipment(s). Select c…" at bounding box center [607, 287] width 723 height 366
click at [590, 377] on button "TRACK SHIPMENT" at bounding box center [607, 373] width 148 height 38
